Goal: Task Accomplishment & Management: Manage account settings

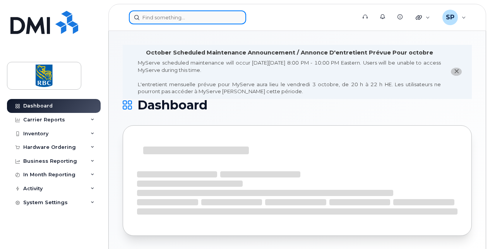
click at [160, 16] on input at bounding box center [187, 17] width 117 height 14
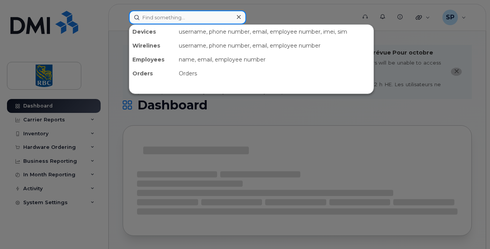
paste input "6133018453"
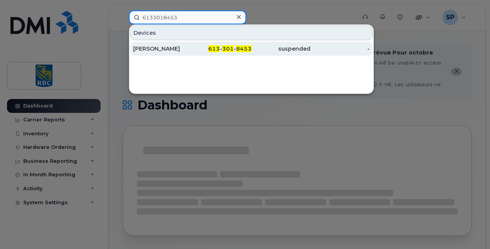
type input "6133018453"
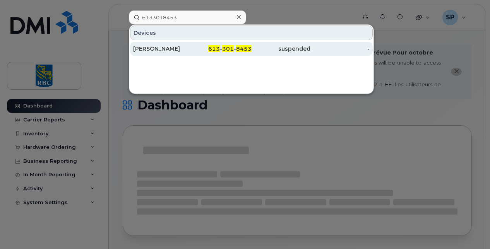
drag, startPoint x: 172, startPoint y: 46, endPoint x: 171, endPoint y: 50, distance: 4.9
click at [172, 46] on div "Jordan Dwyer" at bounding box center [162, 49] width 59 height 8
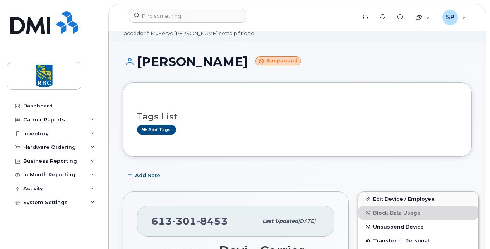
scroll to position [116, 0]
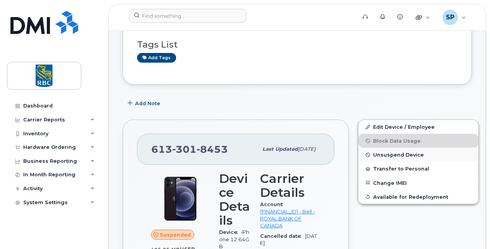
click at [383, 155] on span "Unsuspend Device" at bounding box center [398, 155] width 51 height 6
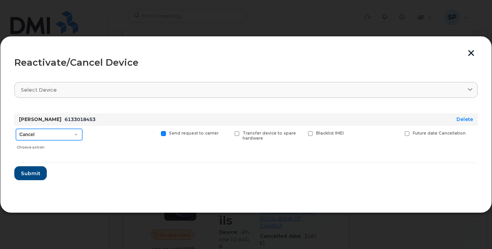
click at [42, 133] on select "Cancel Suspend - Extend Suspension Reactivate" at bounding box center [49, 135] width 67 height 12
click at [16, 129] on select "Cancel Suspend - Extend Suspension Reactivate" at bounding box center [49, 135] width 67 height 12
click at [29, 173] on span "Submit" at bounding box center [29, 173] width 19 height 7
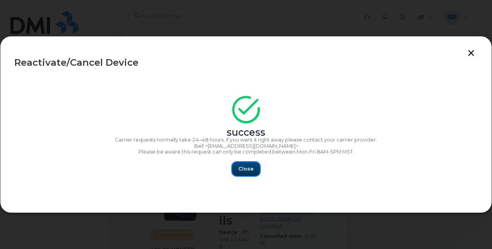
click at [244, 171] on span "Close" at bounding box center [245, 168] width 15 height 7
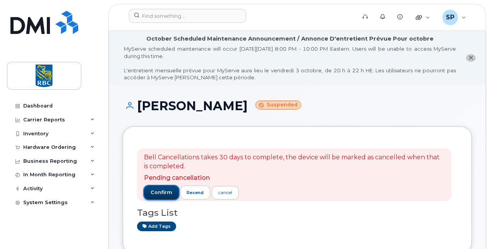
click at [160, 191] on span "confirm" at bounding box center [161, 192] width 22 height 7
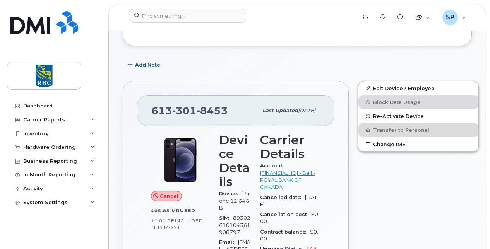
scroll to position [193, 0]
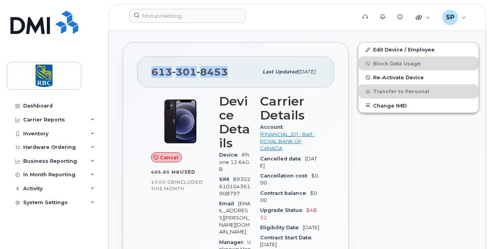
drag, startPoint x: 227, startPoint y: 73, endPoint x: 134, endPoint y: 69, distance: 92.9
click at [134, 69] on div "613 301 8453 Last updated Oct 03, 2025 Cancel 405.85 MB  used 10.00 GB  include…" at bounding box center [236, 252] width 226 height 420
copy span "613 301 8453"
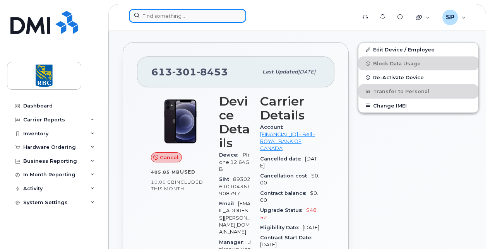
click at [156, 18] on input at bounding box center [187, 16] width 117 height 14
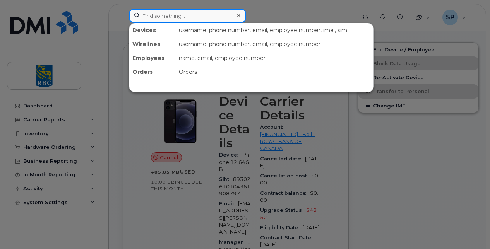
paste input "6474647051"
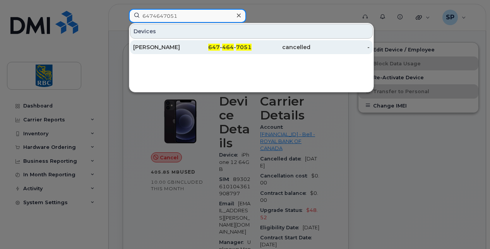
type input "6474647051"
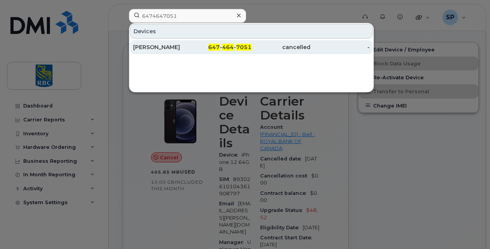
click at [157, 44] on div "[PERSON_NAME]" at bounding box center [162, 47] width 59 height 8
